Goal: Information Seeking & Learning: Check status

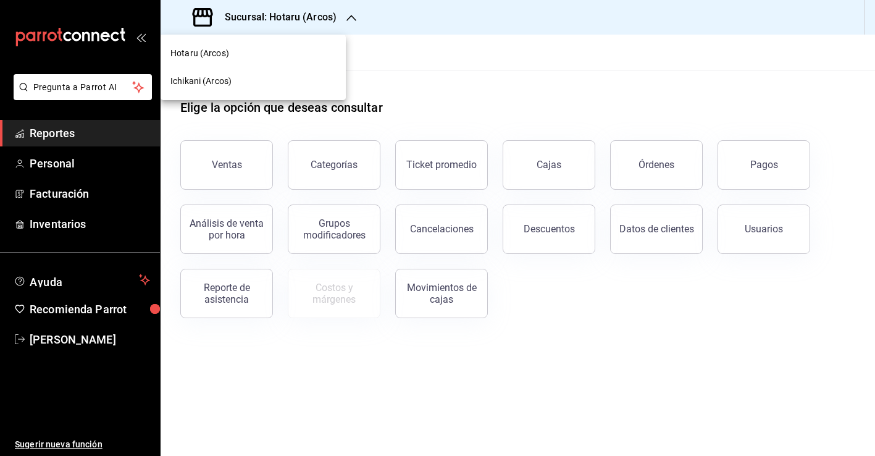
click at [281, 82] on div "Ichikani (Arcos)" at bounding box center [252, 81] width 165 height 13
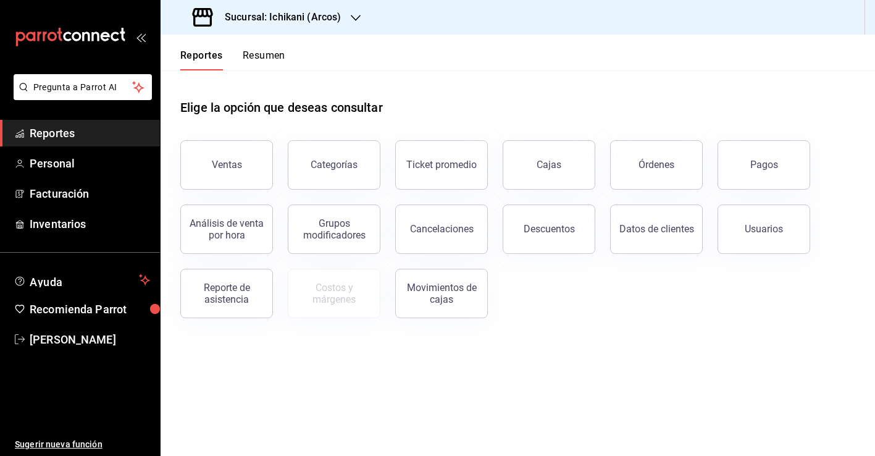
click at [262, 147] on button "Ventas" at bounding box center [226, 164] width 93 height 49
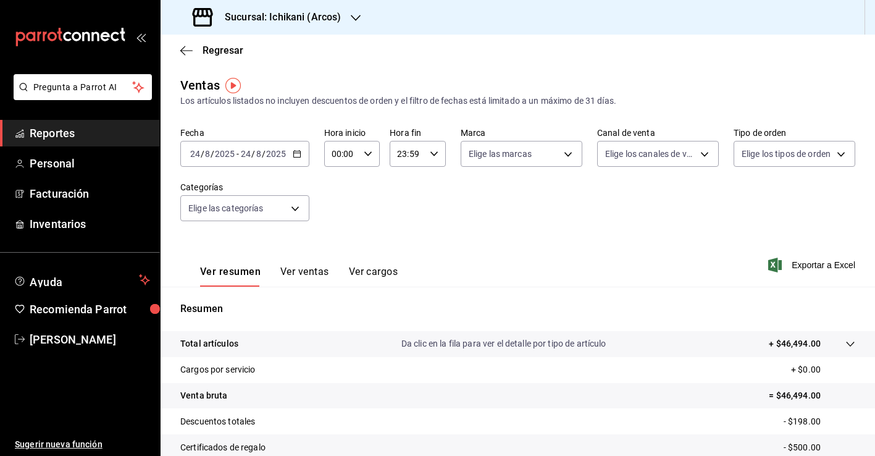
click at [232, 44] on div "Regresar" at bounding box center [518, 50] width 714 height 31
click at [234, 50] on span "Regresar" at bounding box center [223, 50] width 41 height 12
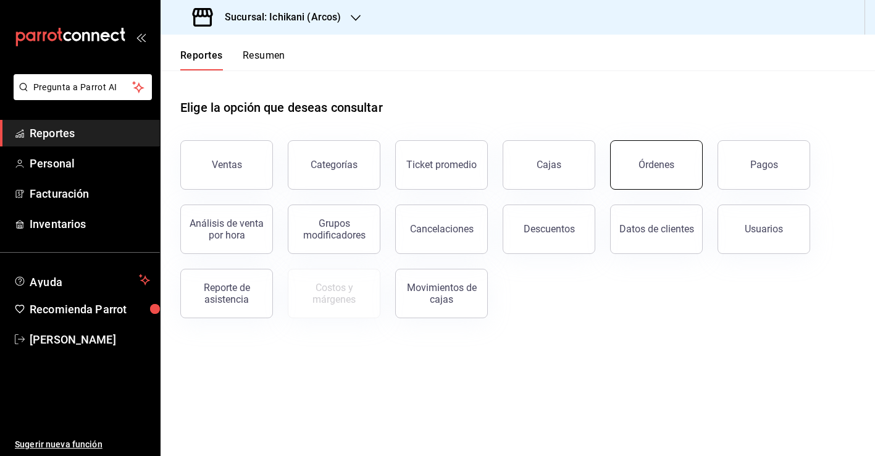
click at [677, 157] on button "Órdenes" at bounding box center [656, 164] width 93 height 49
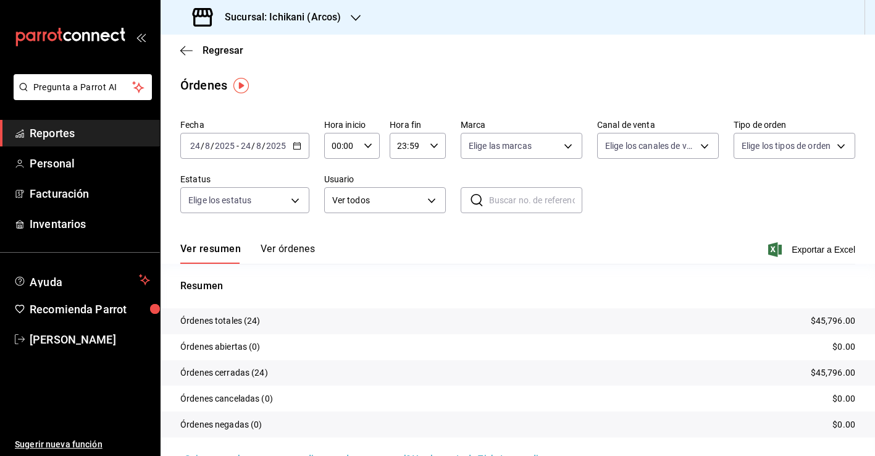
click at [338, 17] on h3 "Sucursal: Ichikani (Arcos)" at bounding box center [278, 17] width 126 height 15
click at [262, 56] on div "Hotaru (Arcos)" at bounding box center [252, 53] width 165 height 13
click at [224, 50] on span "Regresar" at bounding box center [223, 50] width 41 height 12
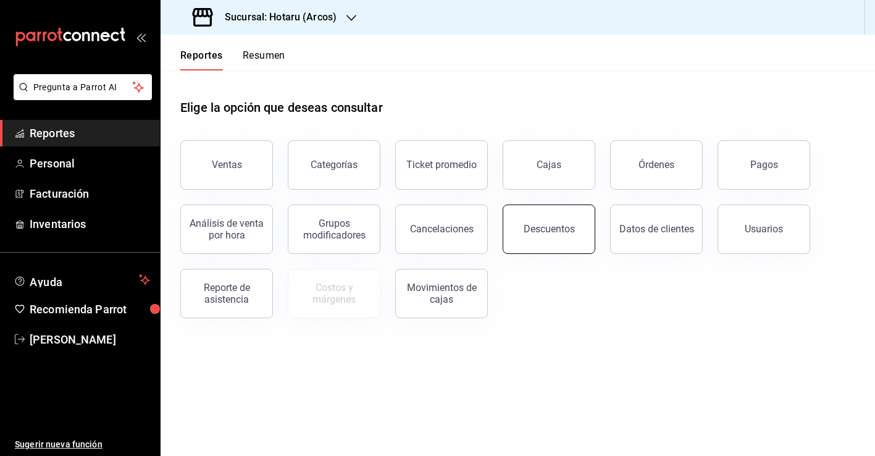
click at [551, 238] on button "Descuentos" at bounding box center [549, 228] width 93 height 49
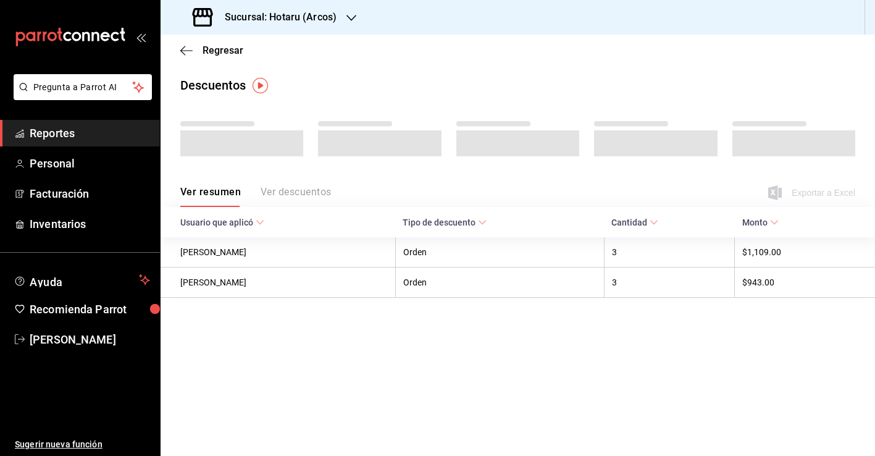
click at [332, 21] on h3 "Sucursal: Hotaru (Arcos)" at bounding box center [276, 17] width 122 height 15
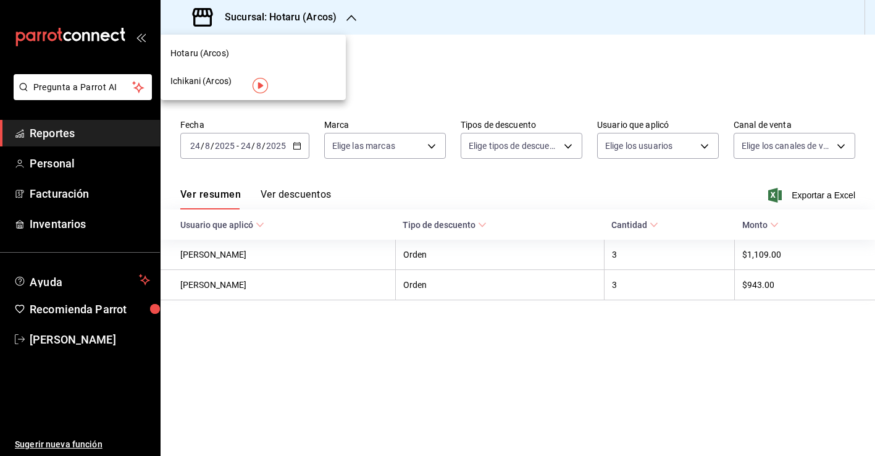
click at [297, 86] on div "Ichikani (Arcos)" at bounding box center [252, 81] width 165 height 13
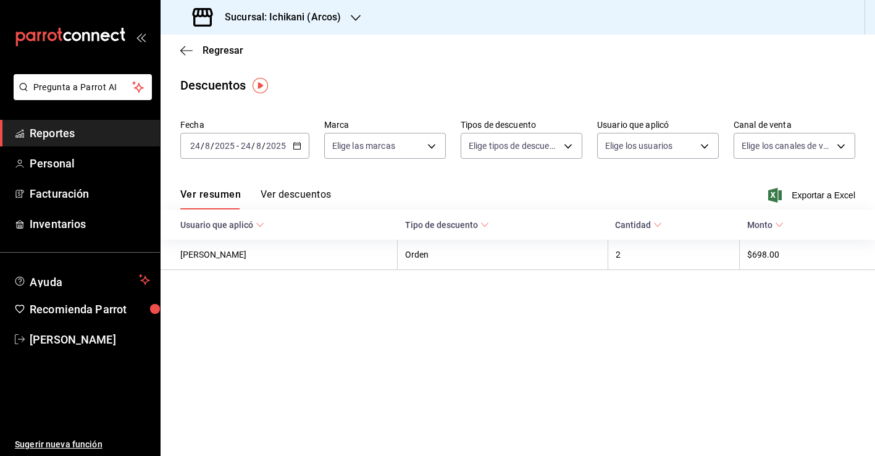
click at [298, 146] on icon "button" at bounding box center [297, 145] width 9 height 9
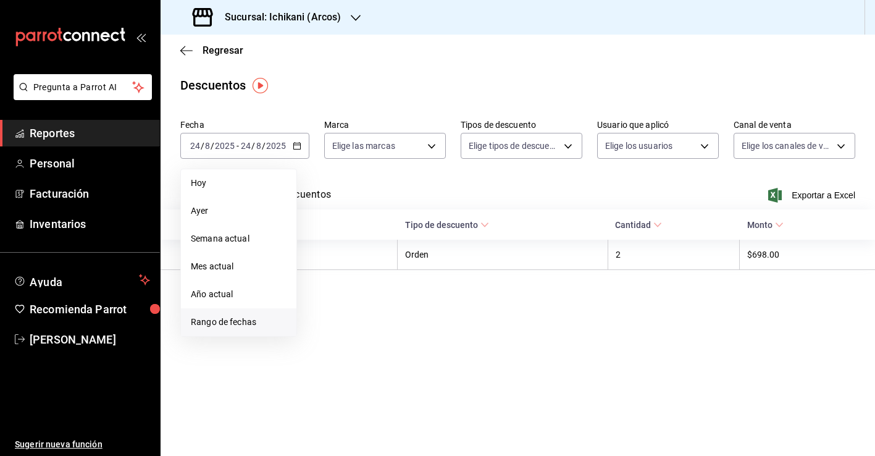
click at [254, 325] on span "Rango de fechas" at bounding box center [239, 322] width 96 height 13
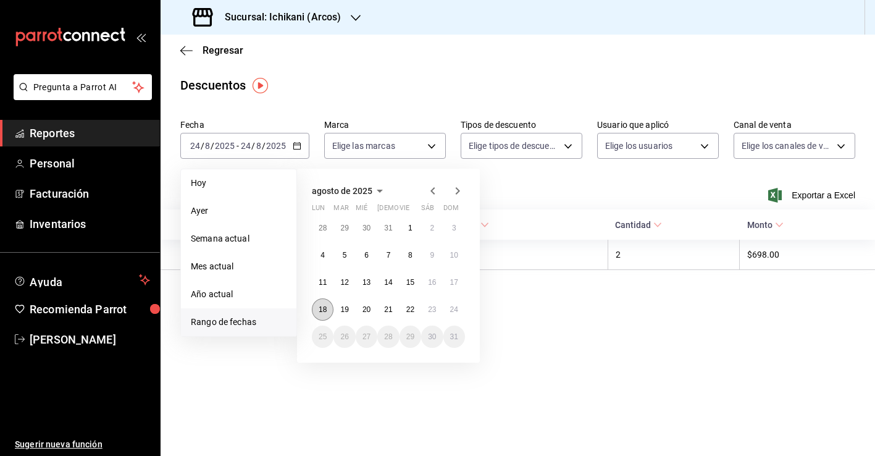
click at [325, 308] on abbr "18" at bounding box center [323, 309] width 8 height 9
click at [454, 311] on abbr "24" at bounding box center [454, 309] width 8 height 9
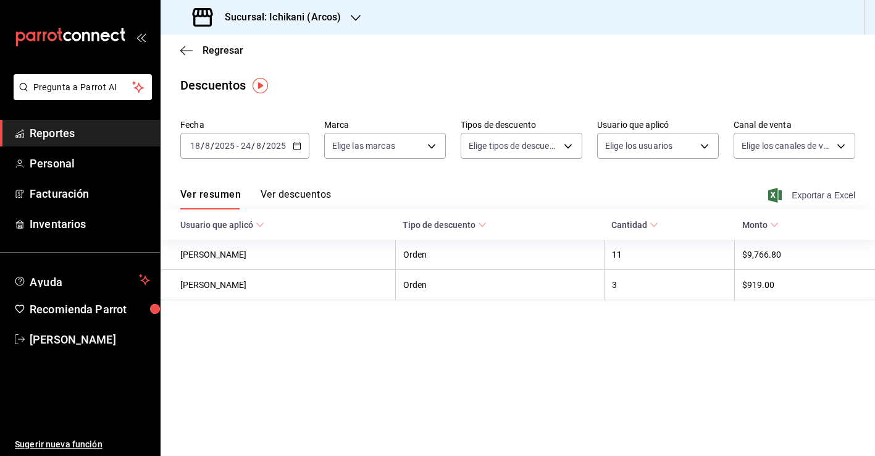
click at [821, 200] on span "Exportar a Excel" at bounding box center [813, 195] width 85 height 15
click at [333, 20] on h3 "Sucursal: Ichikani (Arcos)" at bounding box center [278, 17] width 126 height 15
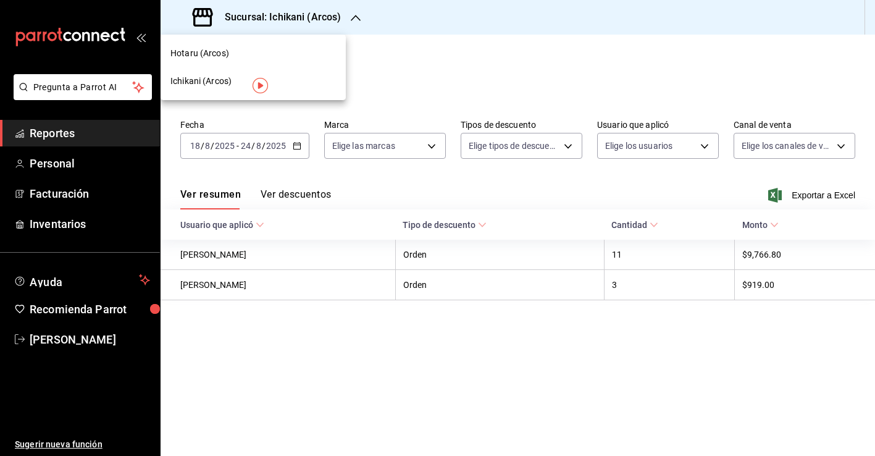
click at [324, 46] on div "Hotaru (Arcos)" at bounding box center [253, 54] width 185 height 28
click at [236, 48] on span "Regresar" at bounding box center [223, 50] width 41 height 12
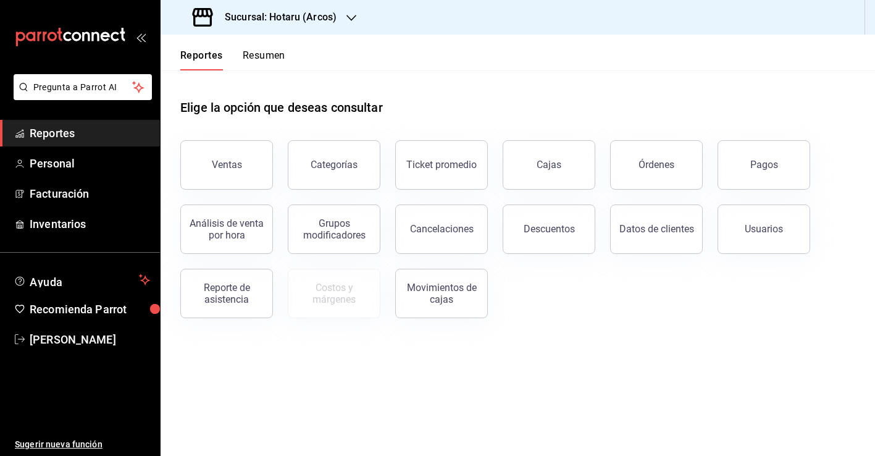
click at [240, 135] on div "Ventas" at bounding box center [218, 157] width 107 height 64
click at [243, 148] on button "Ventas" at bounding box center [226, 164] width 93 height 49
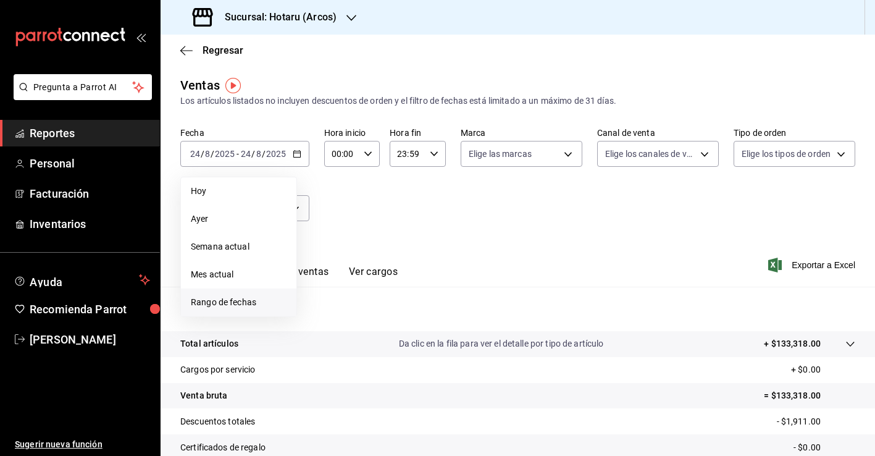
click at [256, 303] on span "Rango de fechas" at bounding box center [239, 302] width 96 height 13
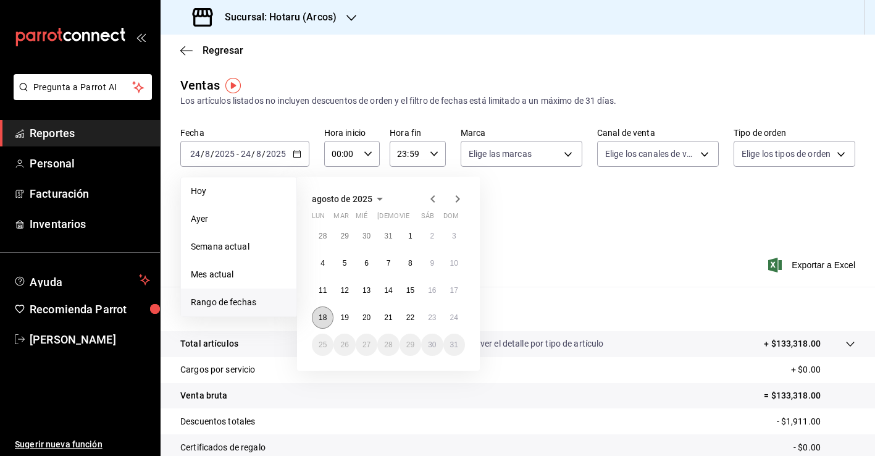
click at [326, 316] on abbr "18" at bounding box center [323, 317] width 8 height 9
click at [453, 322] on button "24" at bounding box center [454, 317] width 22 height 22
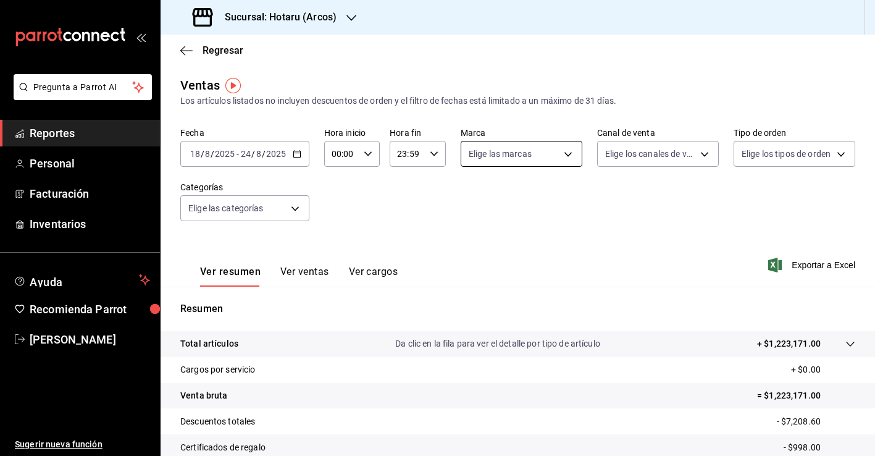
click at [565, 160] on body "Pregunta a Parrot AI Reportes Personal Facturación Inventarios Ayuda Recomienda…" at bounding box center [437, 228] width 875 height 456
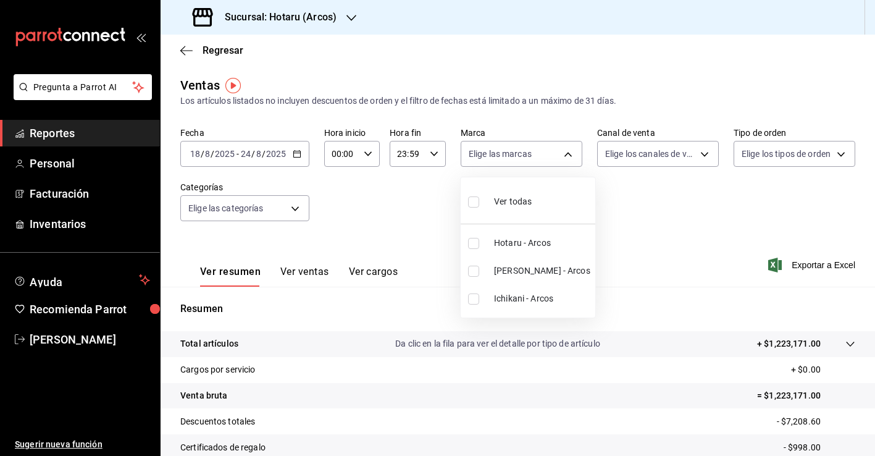
click at [539, 273] on span "Potaru - Arcos" at bounding box center [542, 270] width 96 height 13
type input "22e90613-d08a-4757-a76e-a905fd2e086b"
checkbox input "true"
click at [759, 364] on div at bounding box center [437, 228] width 875 height 456
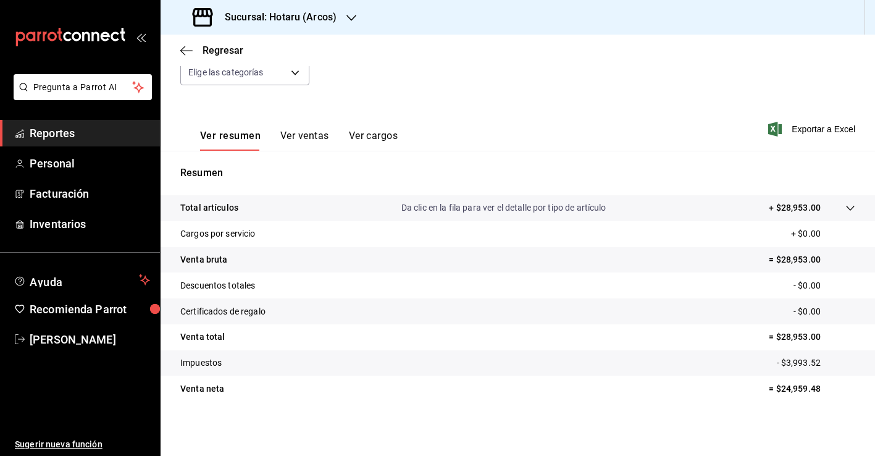
scroll to position [136, 0]
